Goal: Find specific page/section: Find specific page/section

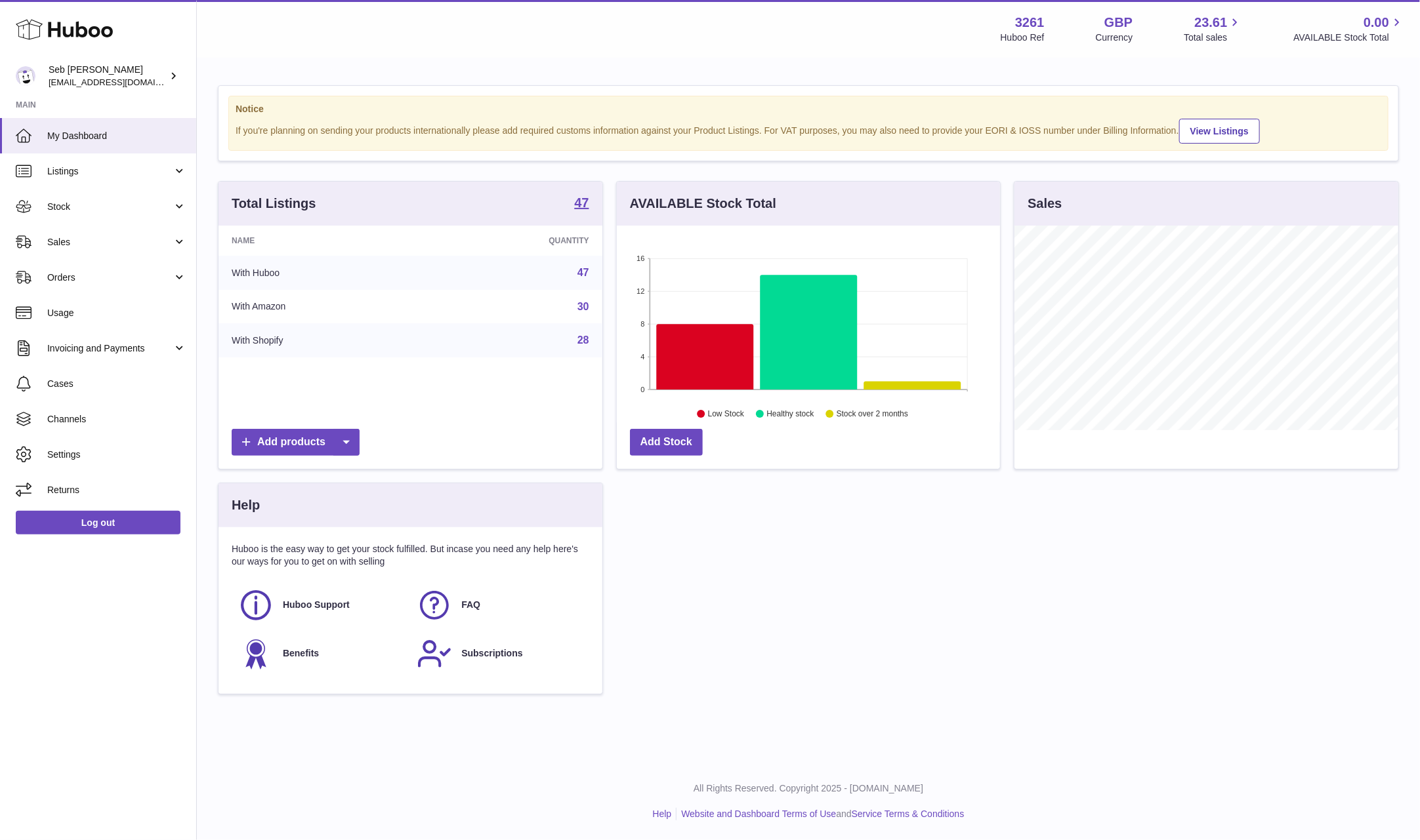
scroll to position [205, 383]
click at [73, 234] on link "Sales" at bounding box center [98, 242] width 196 height 35
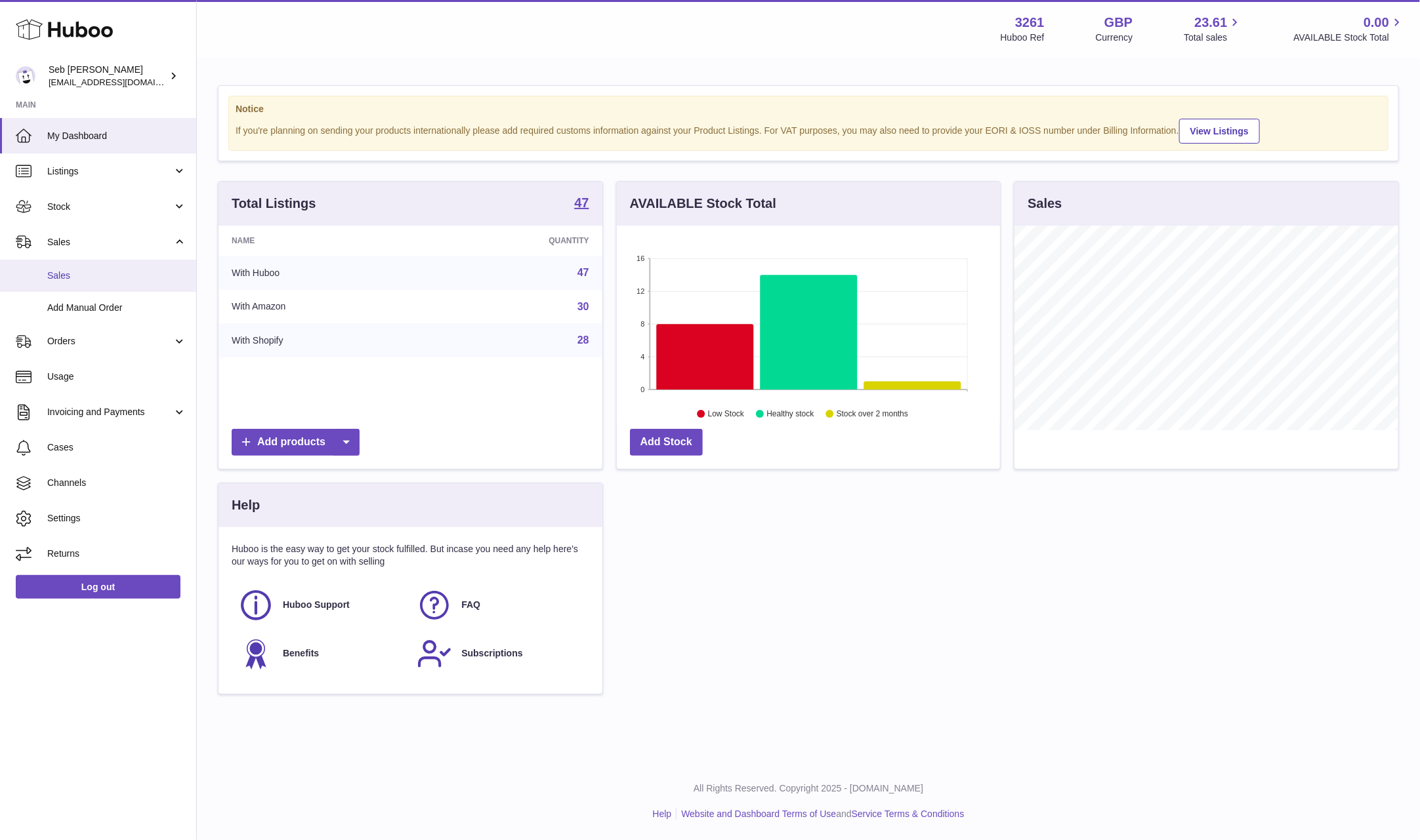
click at [84, 279] on span "Sales" at bounding box center [117, 275] width 139 height 12
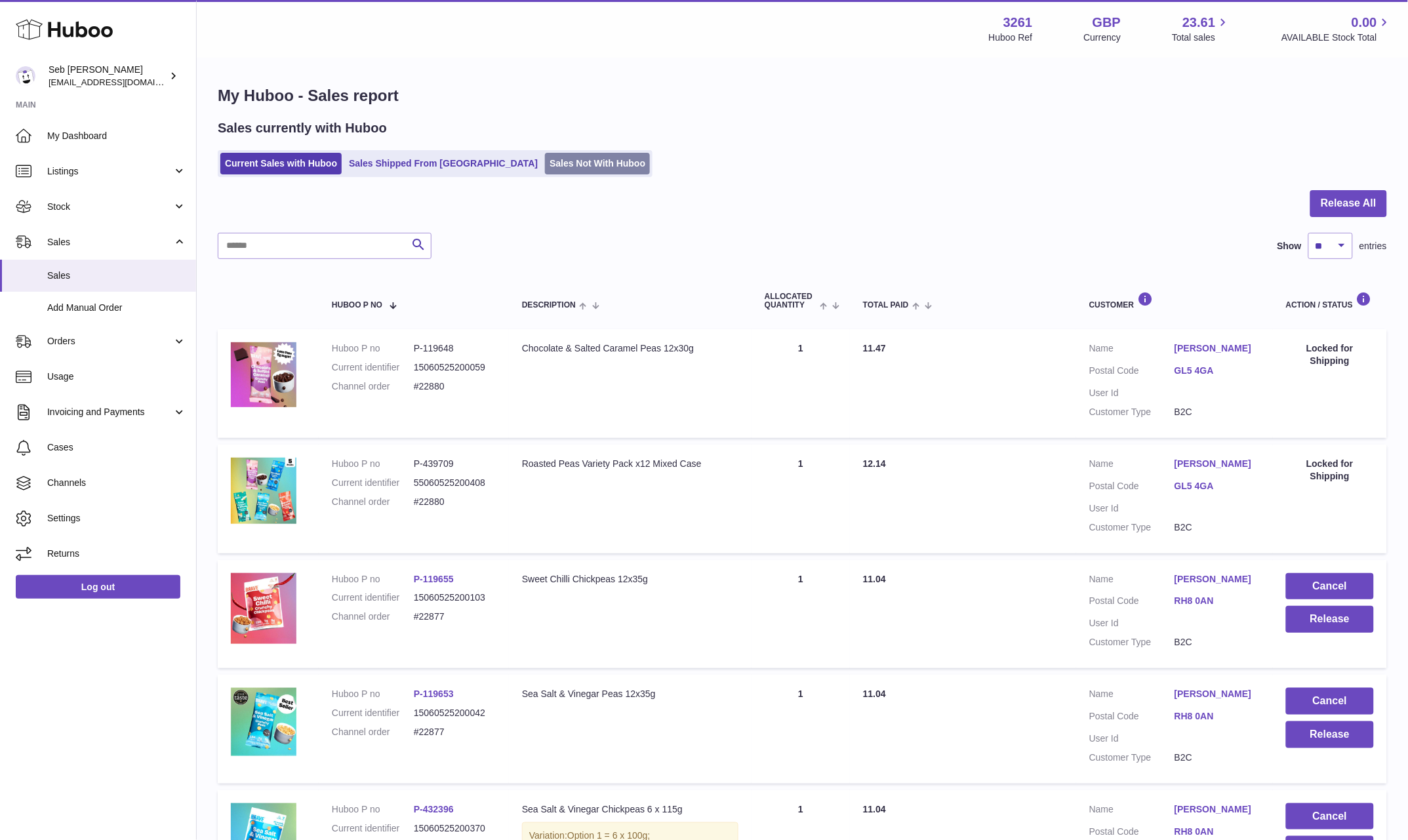
click at [549, 163] on link "Sales Not With Huboo" at bounding box center [598, 164] width 105 height 22
